Goal: Find specific page/section: Find specific page/section

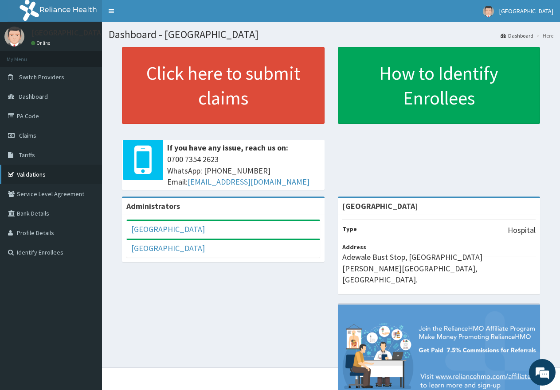
click at [41, 172] on link "Validations" at bounding box center [51, 174] width 102 height 19
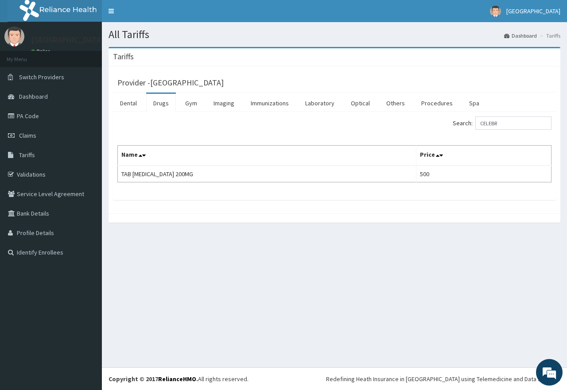
type input "CELEBR"
